Goal: Find specific page/section: Find specific page/section

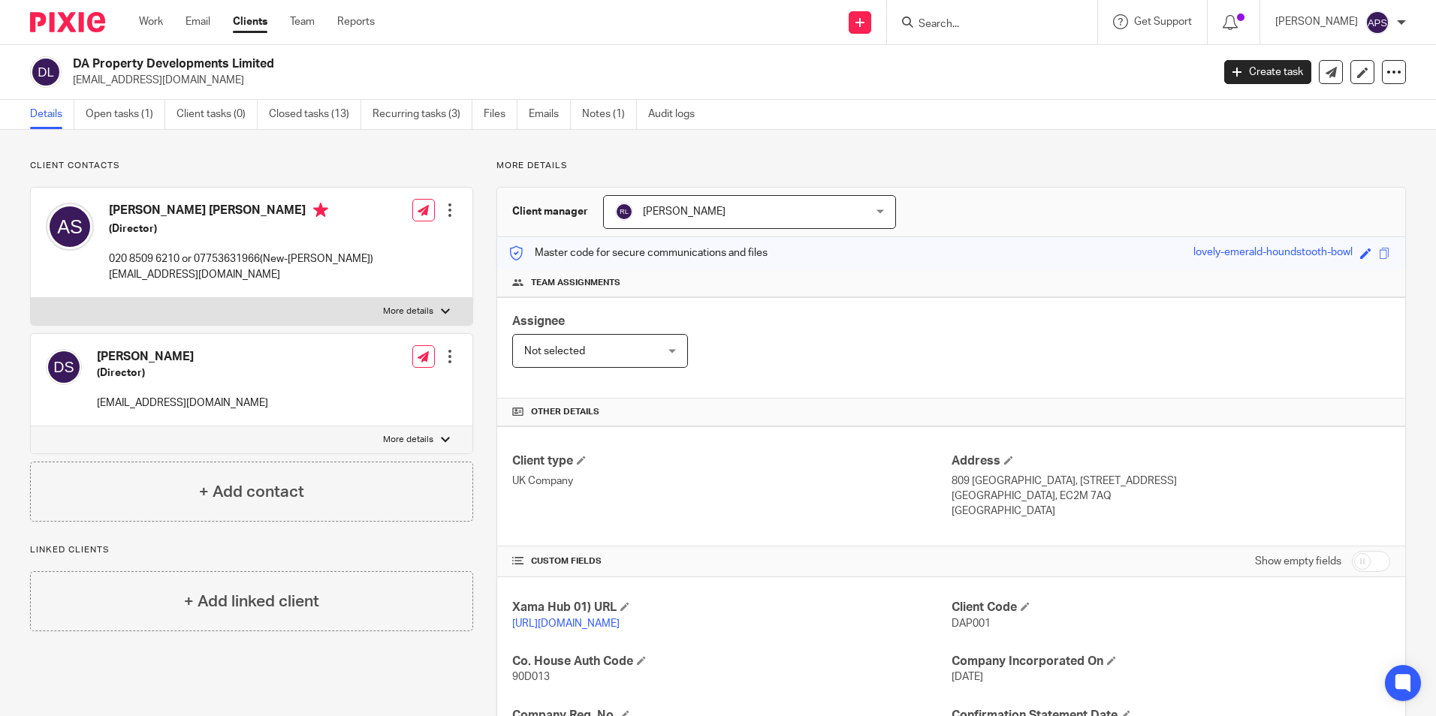
click at [931, 15] on form at bounding box center [997, 22] width 160 height 19
click at [944, 18] on input "Search" at bounding box center [984, 25] width 135 height 14
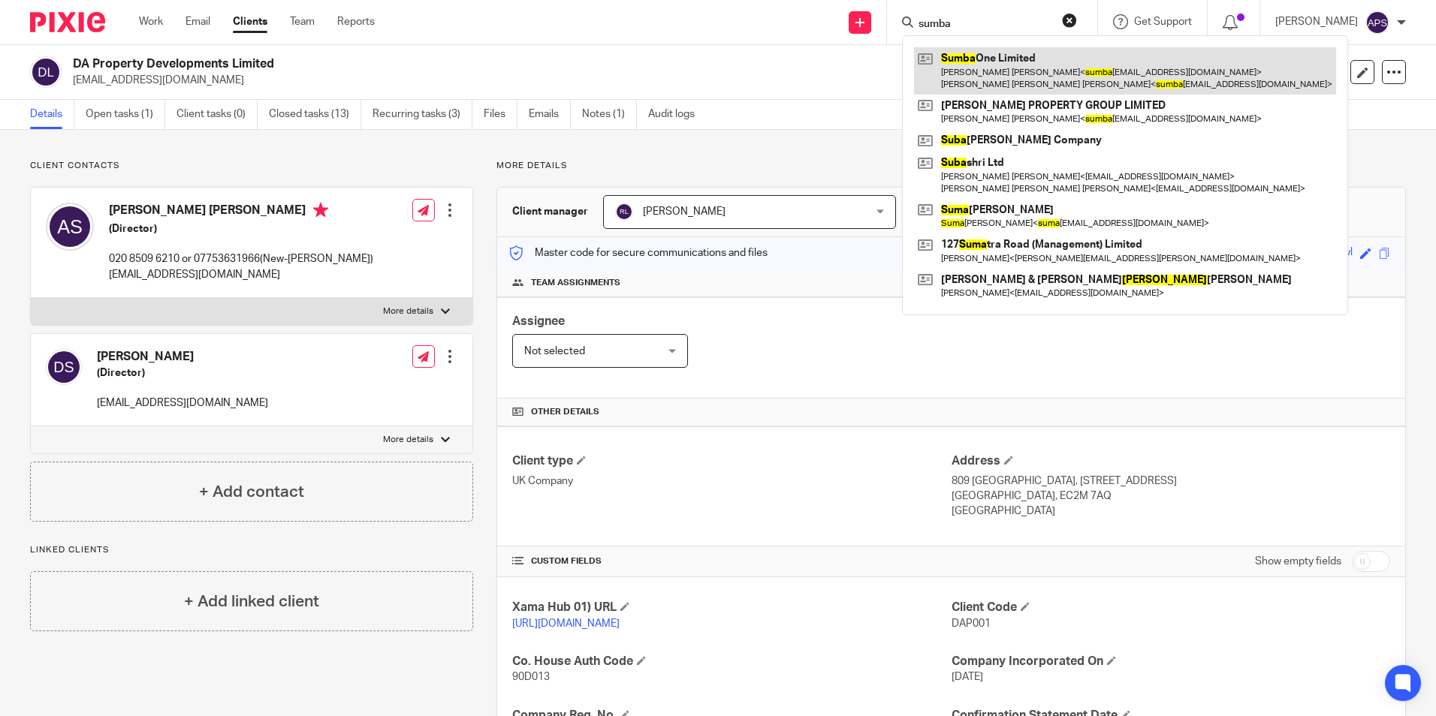
type input "sumba"
click at [1014, 82] on link at bounding box center [1125, 70] width 422 height 47
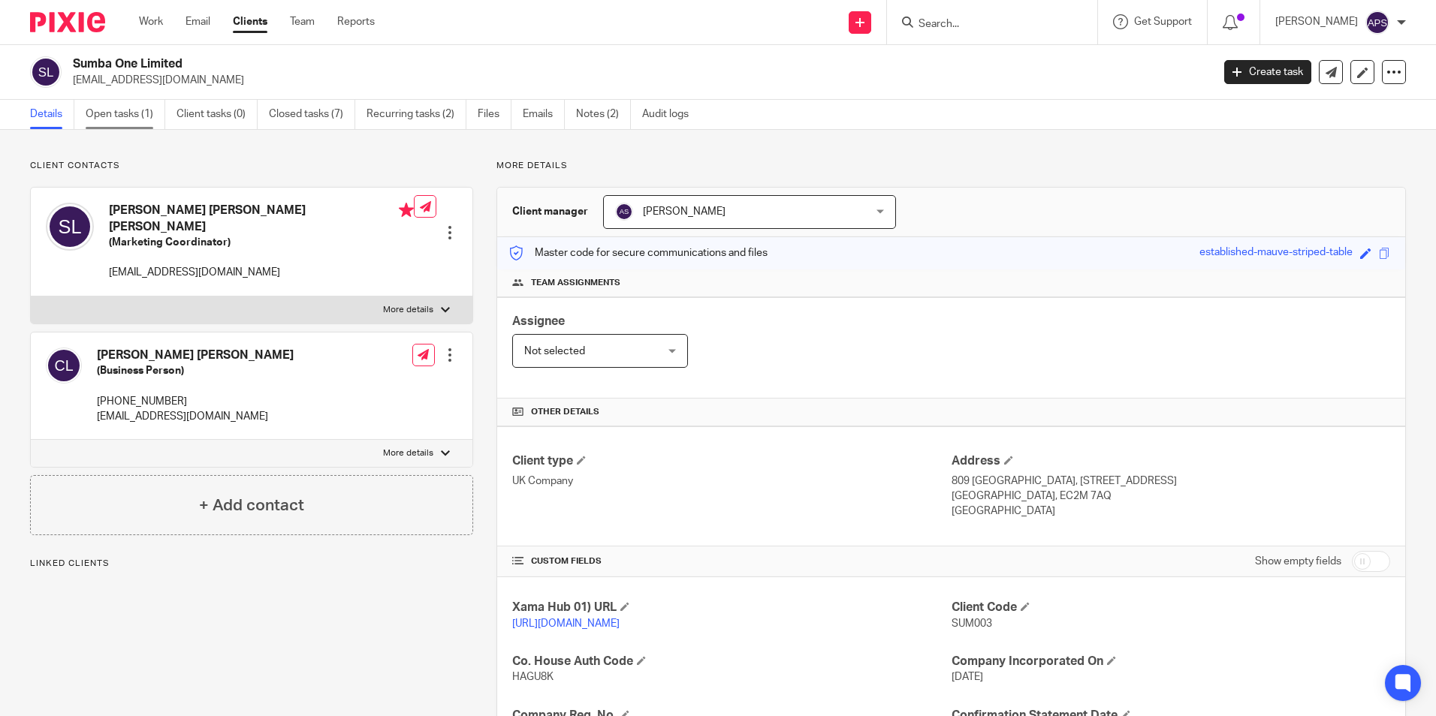
click at [133, 118] on link "Open tasks (1)" at bounding box center [126, 114] width 80 height 29
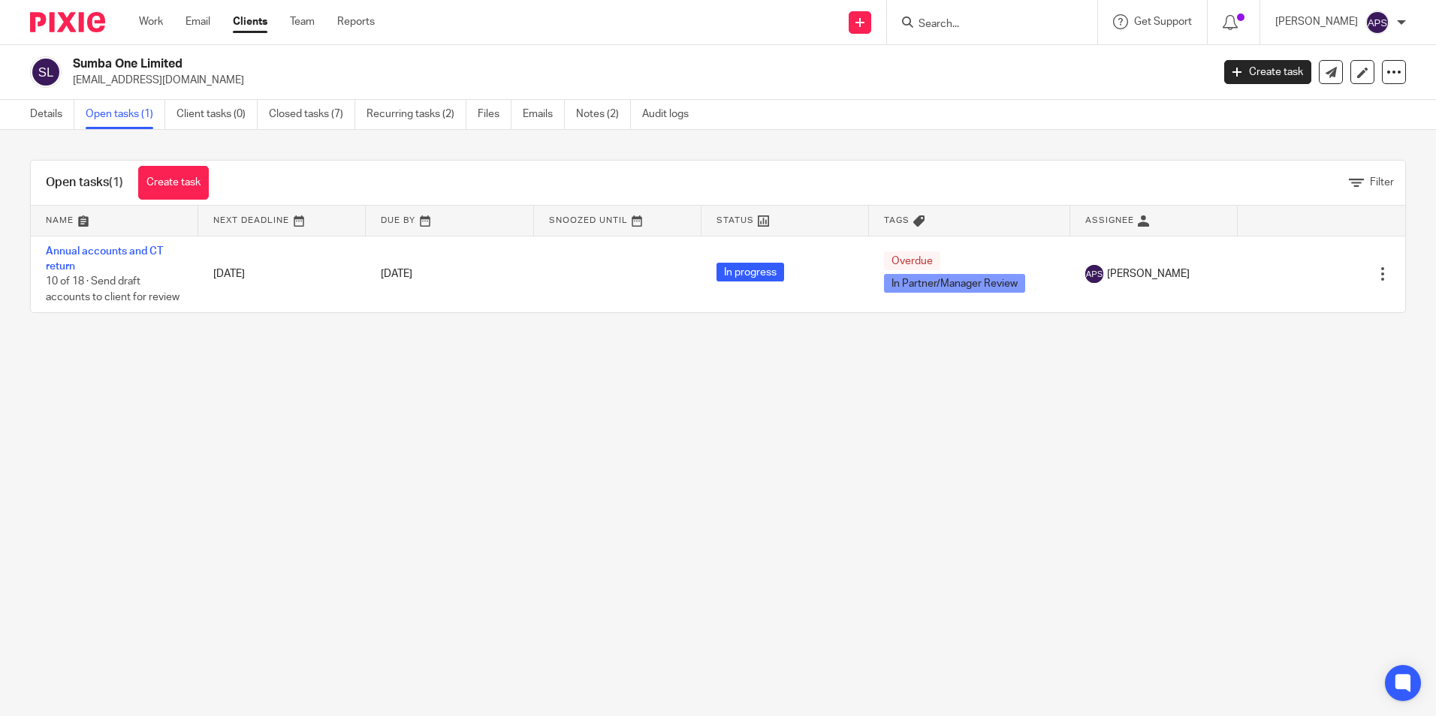
drag, startPoint x: 252, startPoint y: 149, endPoint x: 270, endPoint y: 151, distance: 17.3
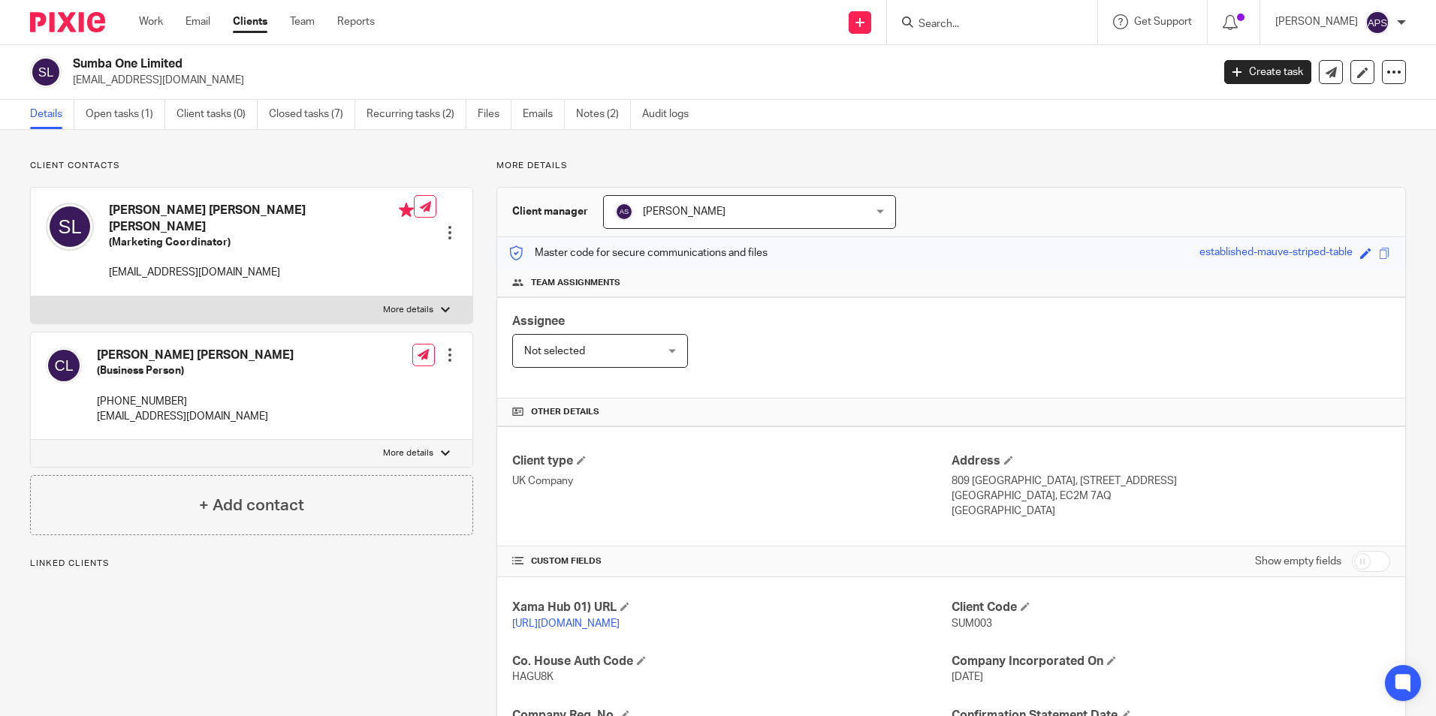
scroll to position [253, 0]
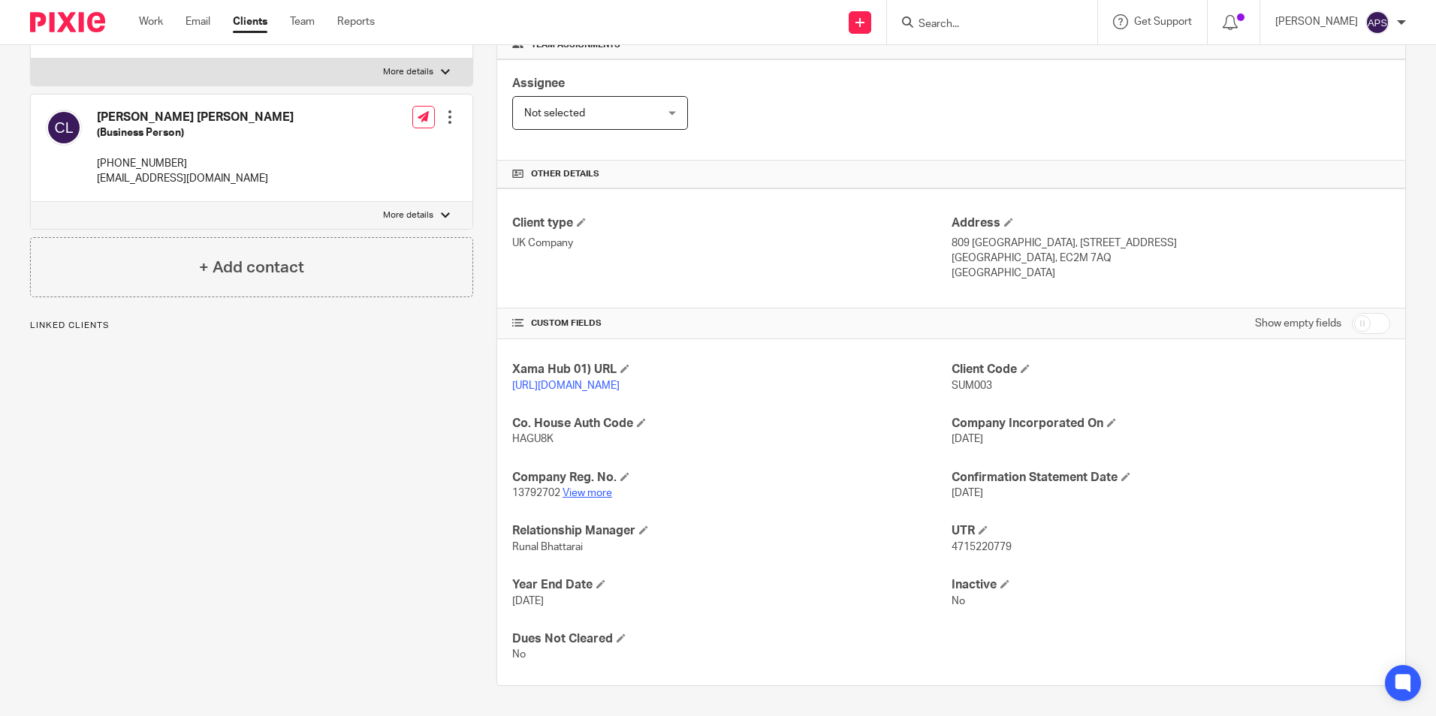
click at [601, 492] on link "View more" at bounding box center [587, 493] width 50 height 11
